Goal: Task Accomplishment & Management: Manage account settings

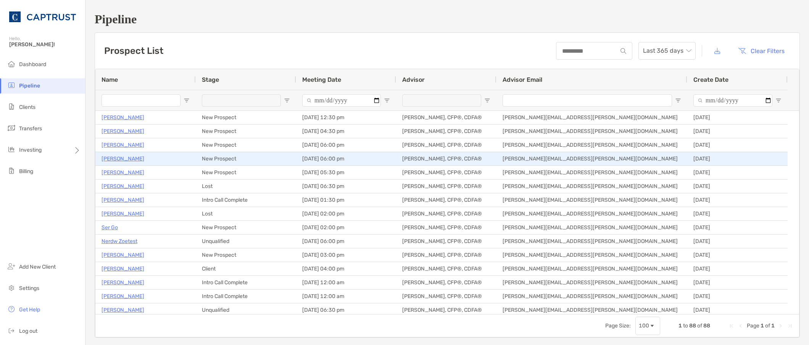
click at [118, 159] on p "[PERSON_NAME]" at bounding box center [122, 159] width 43 height 10
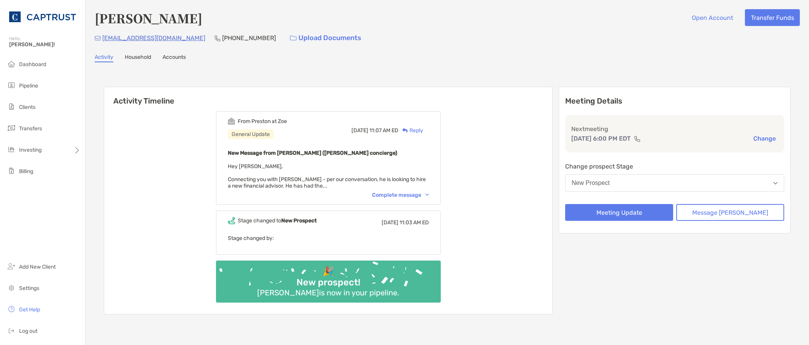
click at [395, 195] on div "Complete message" at bounding box center [400, 195] width 57 height 6
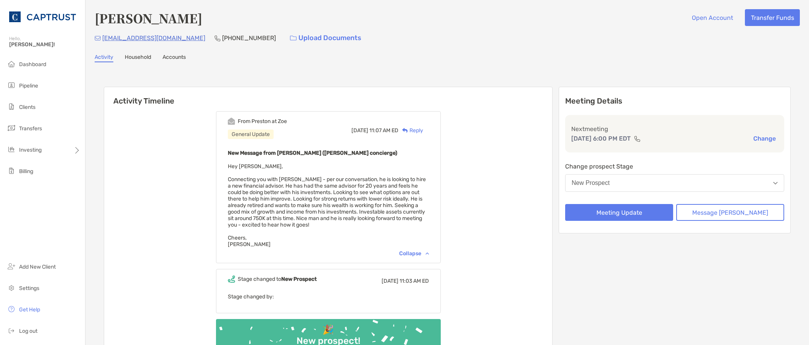
click at [170, 144] on div "From [PERSON_NAME] at [PERSON_NAME] General Update [DATE] 11:07 AM ED Reply New…" at bounding box center [328, 238] width 448 height 267
drag, startPoint x: 239, startPoint y: 38, endPoint x: 211, endPoint y: 43, distance: 27.9
click at [204, 40] on div "[EMAIL_ADDRESS][DOMAIN_NAME] [PHONE_NUMBER] Upload Documents" at bounding box center [447, 38] width 705 height 16
click at [264, 66] on div "[PERSON_NAME] Open Account Transfer Funds [EMAIL_ADDRESS][DOMAIN_NAME] [PHONE_N…" at bounding box center [446, 200] width 723 height 400
drag, startPoint x: 233, startPoint y: 38, endPoint x: 190, endPoint y: 37, distance: 43.1
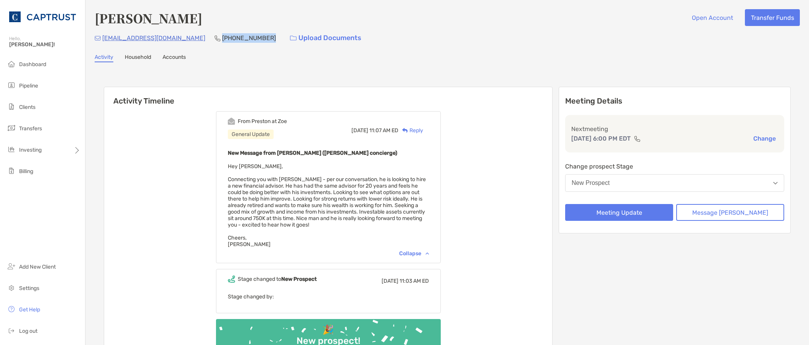
click at [222, 37] on p "[PHONE_NUMBER]" at bounding box center [249, 38] width 54 height 10
copy p "[PHONE_NUMBER]"
click at [155, 291] on div "From [PERSON_NAME] at [PERSON_NAME] General Update [DATE] 11:07 AM ED Reply New…" at bounding box center [328, 238] width 448 height 267
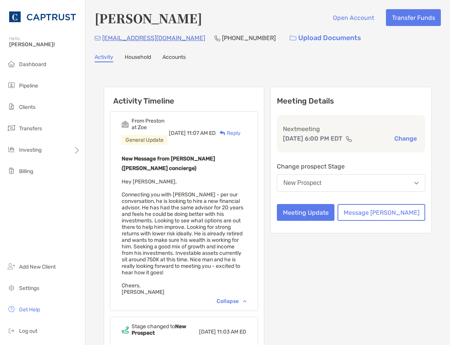
click at [364, 320] on div "Meeting Details Next meeting [DATE] 6:00 PM EDT Change Change prospect Stage Ne…" at bounding box center [351, 256] width 161 height 339
click at [171, 75] on div "Activity Timeline From [GEOGRAPHIC_DATA] at Zoe General Update [DATE] 11:07 AM …" at bounding box center [268, 257] width 346 height 375
click at [403, 142] on button "Change" at bounding box center [405, 138] width 27 height 8
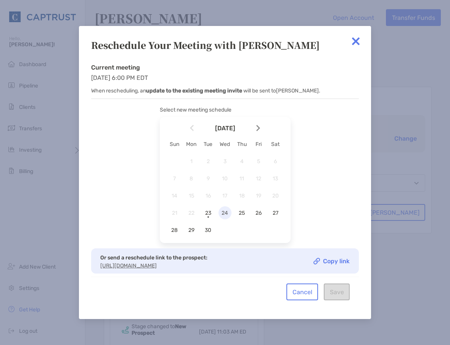
click at [221, 215] on span "24" at bounding box center [225, 212] width 13 height 6
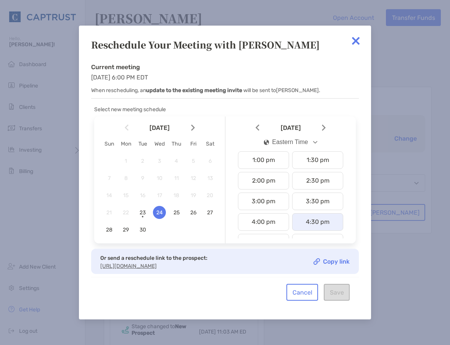
scroll to position [305, 0]
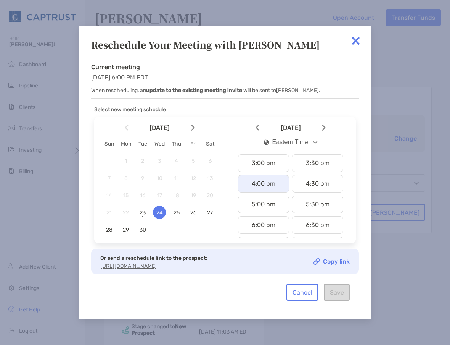
click at [251, 179] on div "4:00 pm" at bounding box center [263, 184] width 51 height 18
click at [343, 292] on button "Save" at bounding box center [337, 291] width 26 height 17
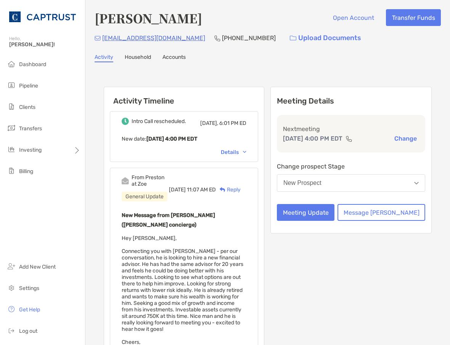
drag, startPoint x: 419, startPoint y: 311, endPoint x: 417, endPoint y: 307, distance: 4.5
click at [419, 309] on div "Meeting Details Next meeting [DATE] 4:00 PM EDT Change Change prospect Stage Ne…" at bounding box center [351, 285] width 161 height 396
click at [335, 220] on button "Meeting Update" at bounding box center [306, 212] width 58 height 17
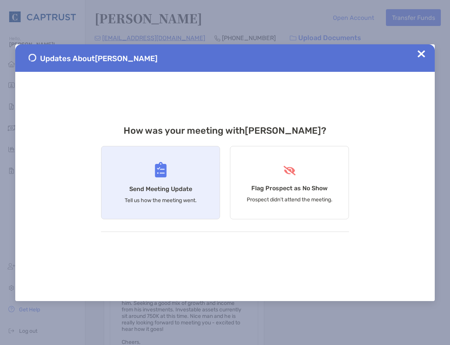
click at [196, 179] on div "Send Meeting Update Tell us how the meeting went." at bounding box center [160, 182] width 119 height 73
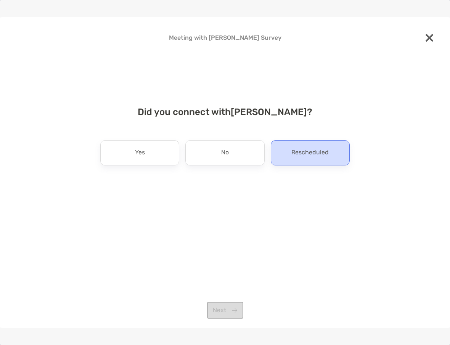
click at [303, 153] on p "Rescheduled" at bounding box center [309, 153] width 37 height 12
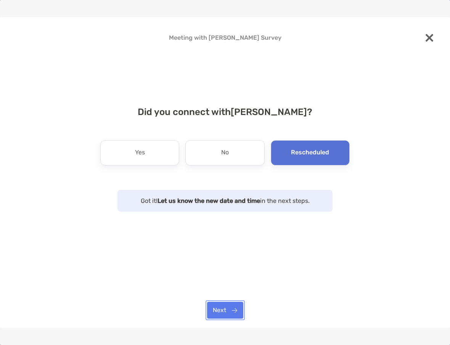
click at [225, 301] on button "Next" at bounding box center [225, 309] width 36 height 17
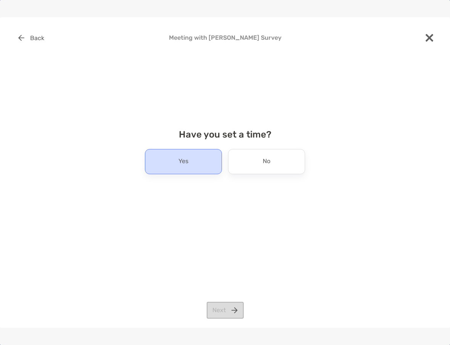
click at [202, 156] on div "Yes" at bounding box center [183, 161] width 77 height 25
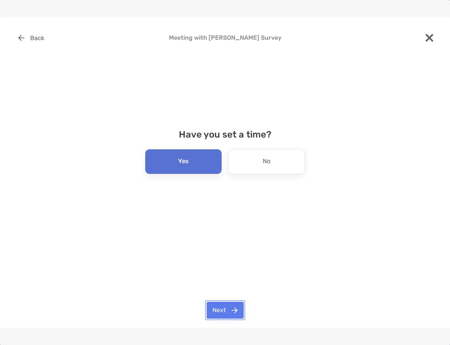
click at [237, 303] on button "Next" at bounding box center [225, 309] width 37 height 17
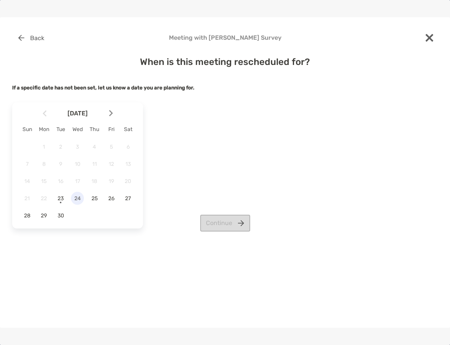
click at [76, 197] on span "24" at bounding box center [77, 198] width 13 height 6
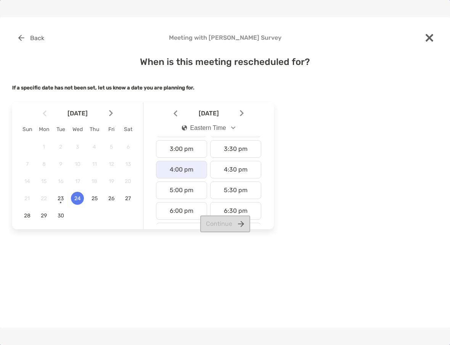
click at [183, 174] on div "4:00 pm" at bounding box center [181, 170] width 51 height 18
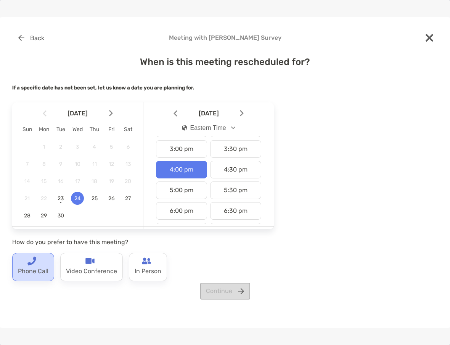
click at [30, 274] on p "Phone Call" at bounding box center [33, 271] width 31 height 12
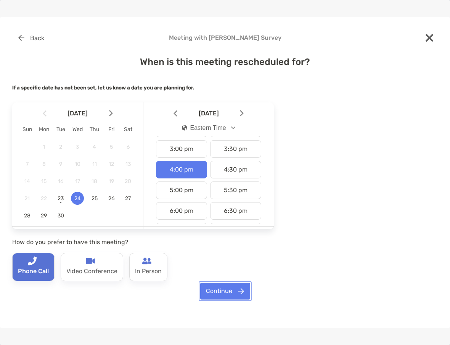
click at [240, 288] on button "Continue" at bounding box center [225, 290] width 50 height 17
